Goal: Information Seeking & Learning: Check status

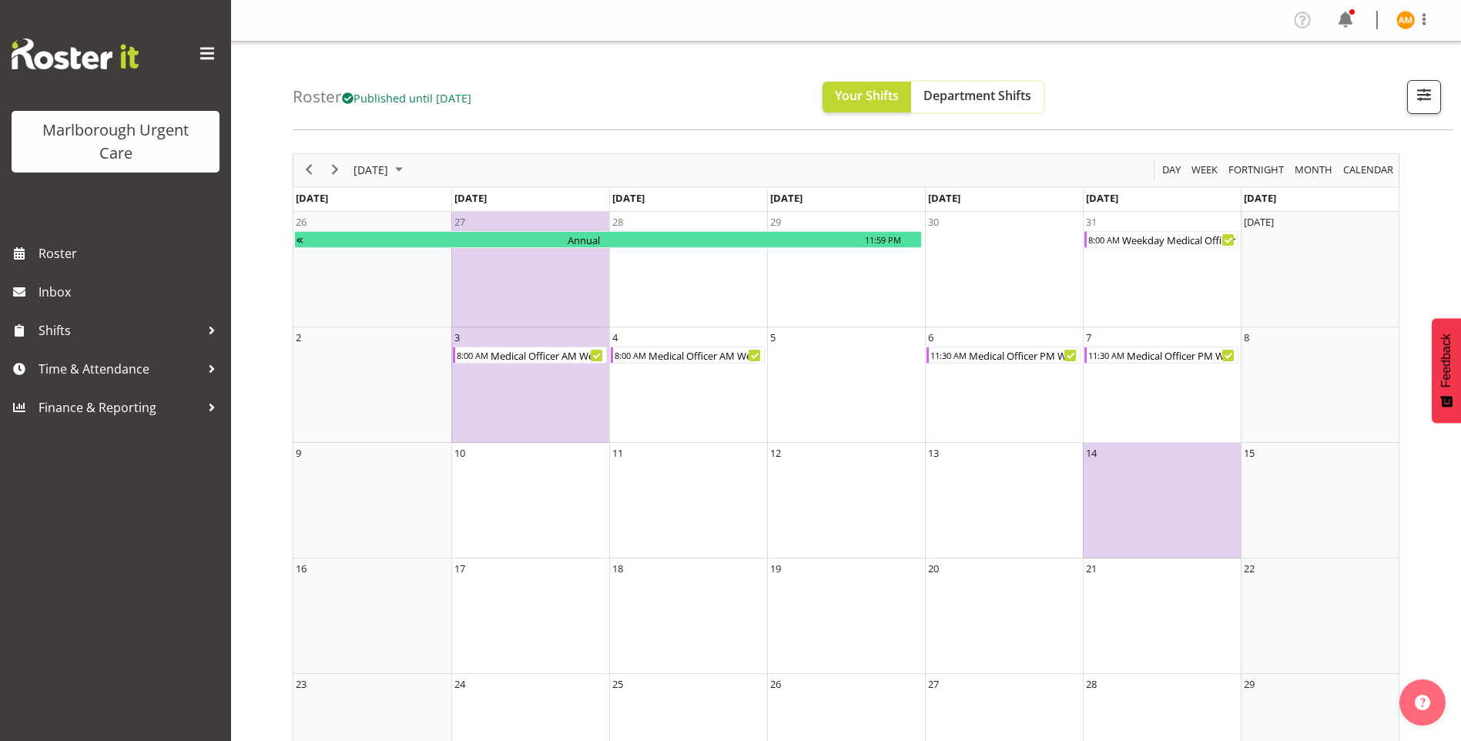
click at [1002, 102] on span "Department Shifts" at bounding box center [977, 95] width 108 height 17
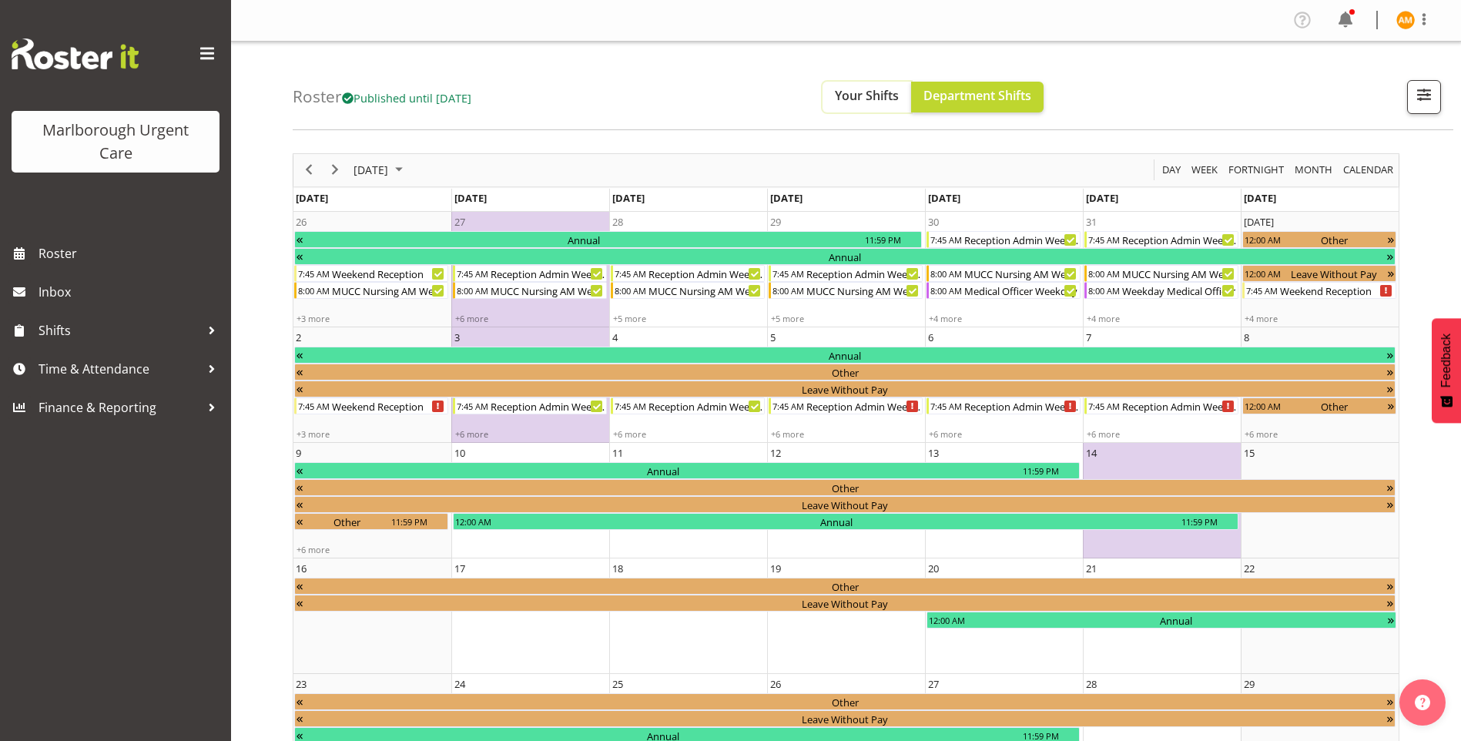
click at [872, 105] on button "Your Shifts" at bounding box center [866, 97] width 89 height 31
